Goal: Information Seeking & Learning: Check status

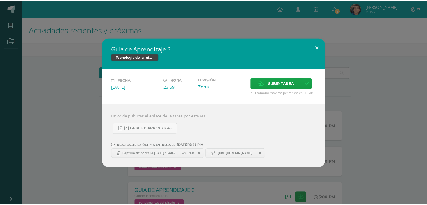
scroll to position [319, 0]
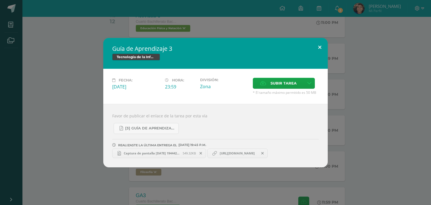
click at [318, 47] on button at bounding box center [320, 47] width 16 height 19
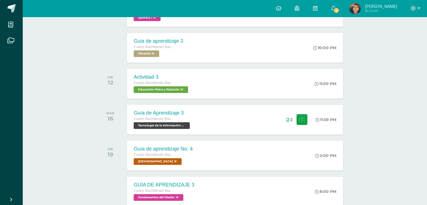
scroll to position [250, 0]
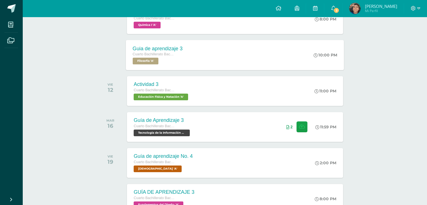
click at [289, 65] on div "Guia de aprendizaje 3 Cuarto Bachillerato Bachillerato en CCLL con Orientación …" at bounding box center [235, 55] width 218 height 30
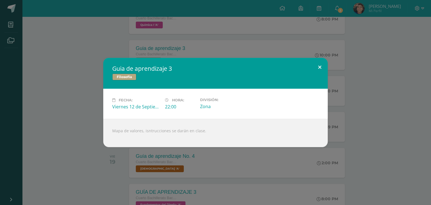
click at [319, 66] on button at bounding box center [320, 67] width 16 height 19
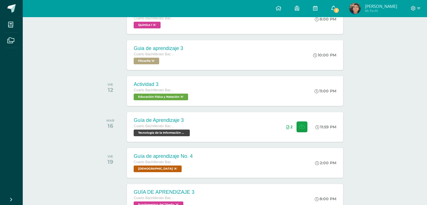
click at [342, 11] on link "3" at bounding box center [333, 8] width 18 height 17
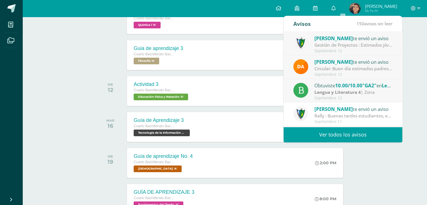
click at [324, 129] on link "Ver todos los avisos" at bounding box center [342, 134] width 119 height 15
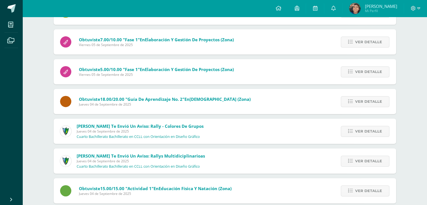
scroll to position [750, 0]
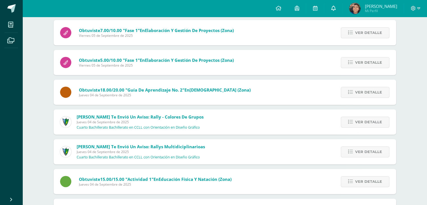
click at [341, 13] on link at bounding box center [333, 8] width 18 height 17
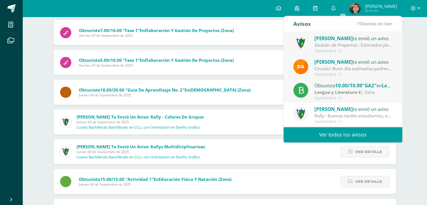
drag, startPoint x: 416, startPoint y: 86, endPoint x: 416, endPoint y: 90, distance: 3.6
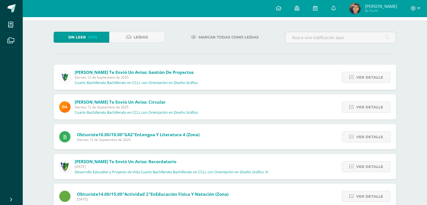
scroll to position [0, 0]
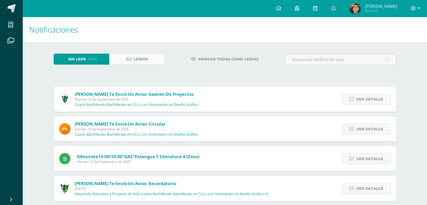
click at [149, 58] on link "Leídos" at bounding box center [137, 59] width 56 height 11
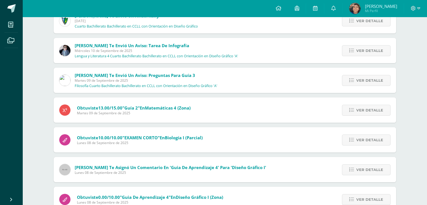
scroll to position [84, 0]
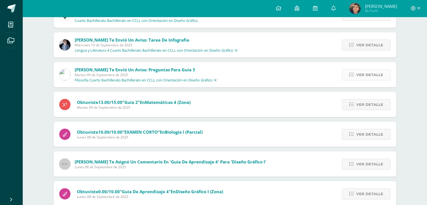
click at [368, 74] on span "Ver detalle" at bounding box center [369, 75] width 27 height 10
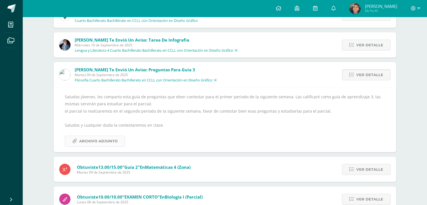
click at [89, 144] on span "Archivo Adjunto" at bounding box center [98, 141] width 38 height 10
